Goal: Task Accomplishment & Management: Use online tool/utility

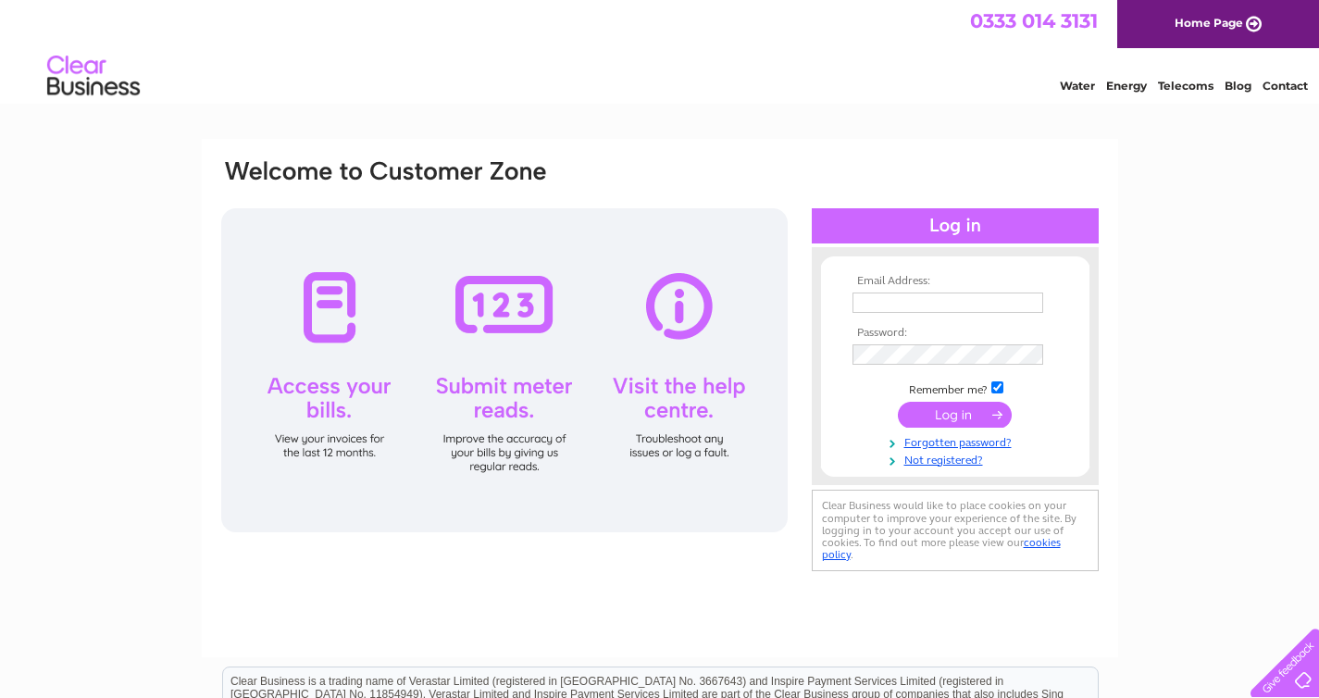
type input "[PERSON_NAME][EMAIL_ADDRESS][DOMAIN_NAME]"
click at [966, 414] on input "submit" at bounding box center [955, 415] width 114 height 26
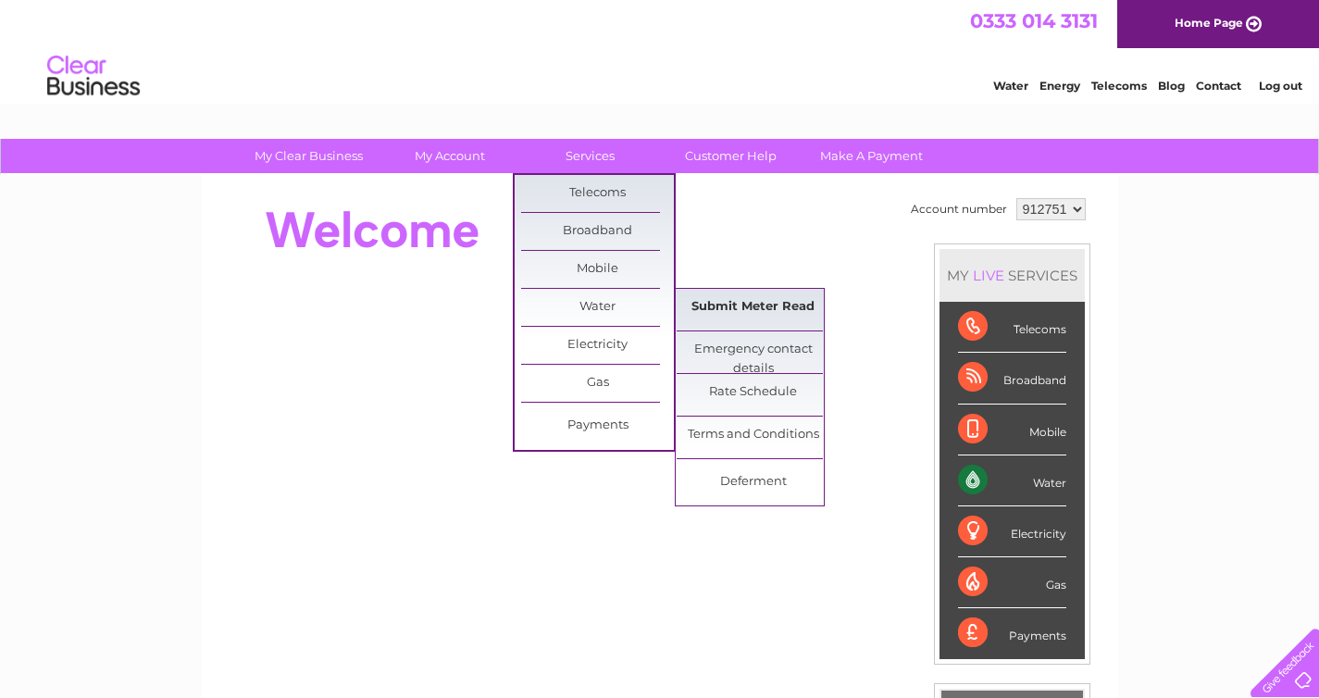
click at [733, 309] on link "Submit Meter Read" at bounding box center [752, 307] width 153 height 37
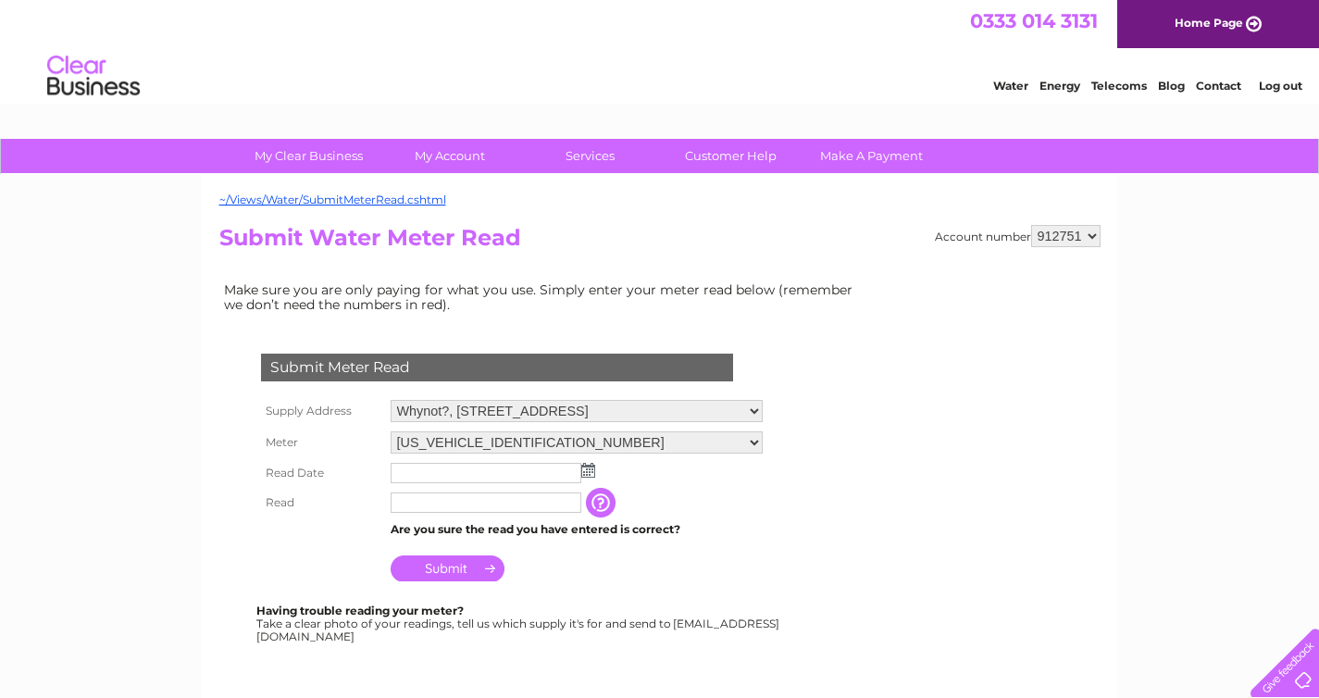
click at [586, 473] on img at bounding box center [588, 470] width 14 height 15
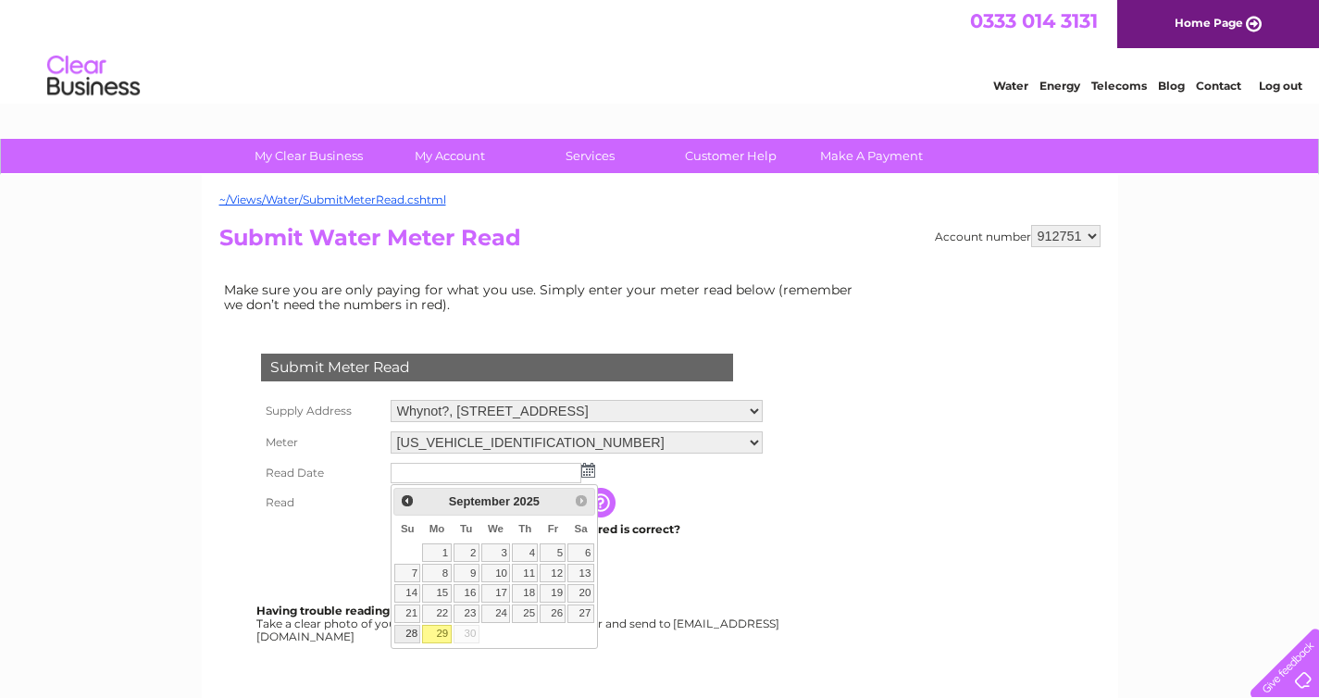
click at [406, 631] on link "28" at bounding box center [407, 634] width 26 height 19
type input "[DATE]"
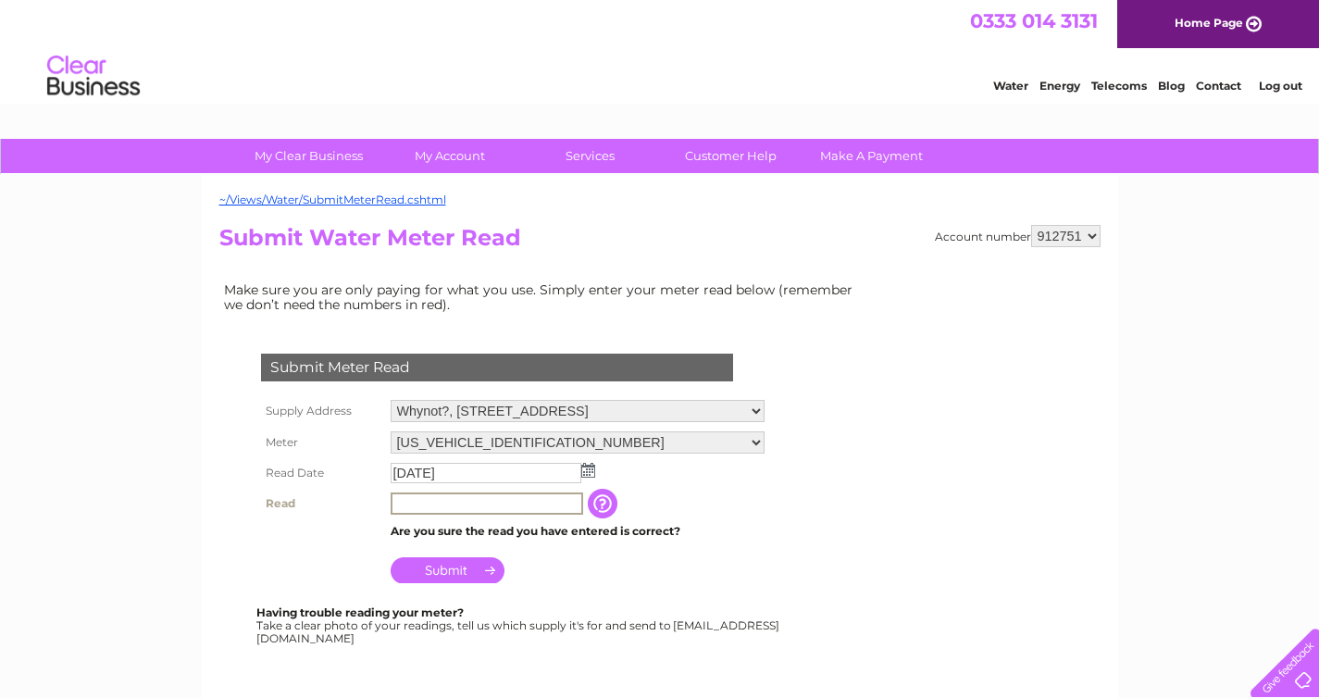
click at [410, 507] on input "text" at bounding box center [486, 503] width 192 height 22
type input "2401"
click at [444, 574] on input "Submit" at bounding box center [447, 568] width 114 height 26
